Goal: Task Accomplishment & Management: Manage account settings

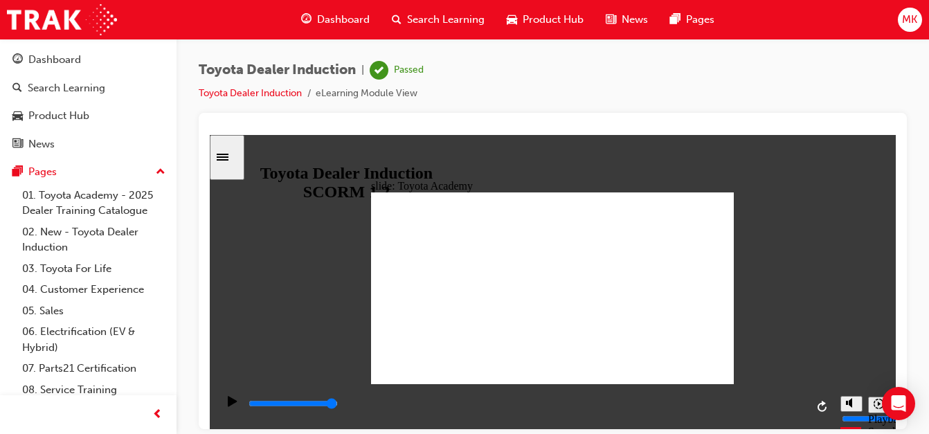
click at [907, 19] on span "MK" at bounding box center [909, 20] width 15 height 16
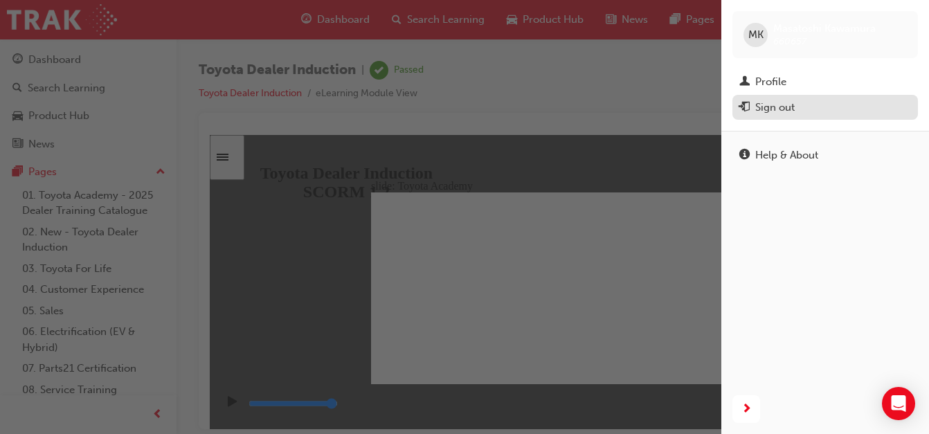
click at [776, 105] on div "Sign out" at bounding box center [775, 108] width 39 height 16
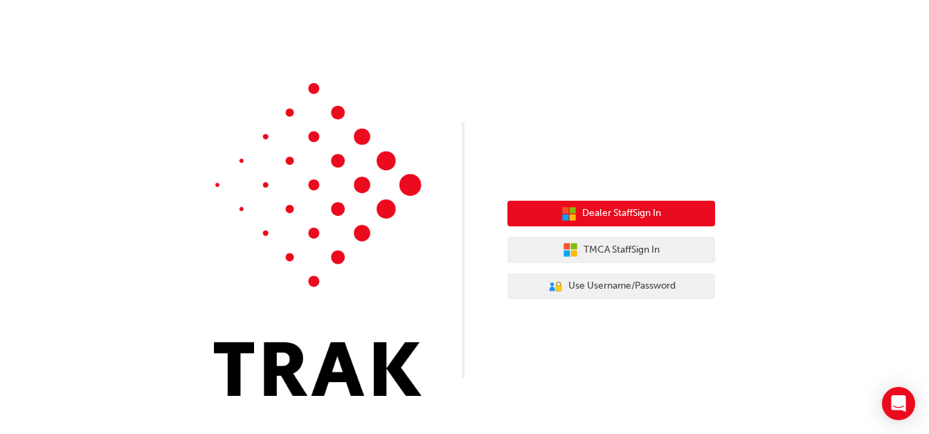
click at [621, 211] on span "Dealer Staff Sign In" at bounding box center [621, 214] width 79 height 16
click at [618, 215] on span "Dealer Staff Sign In" at bounding box center [621, 214] width 79 height 16
